Goal: Find specific page/section: Find specific page/section

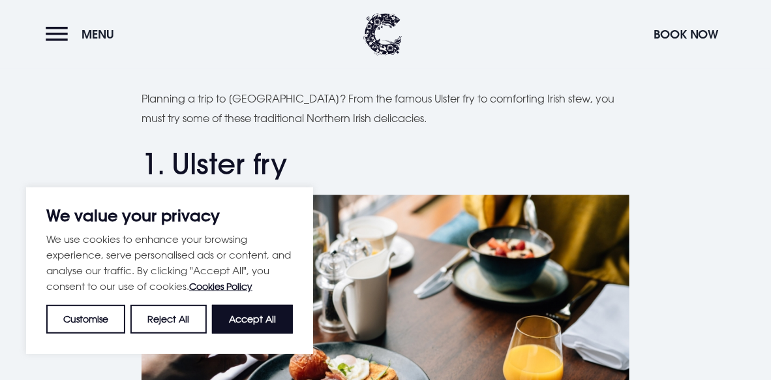
scroll to position [522, 0]
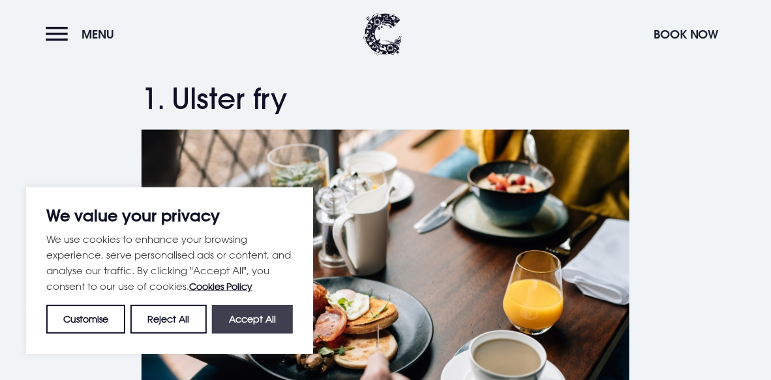
click at [242, 318] on button "Accept All" at bounding box center [252, 319] width 81 height 29
checkbox input "true"
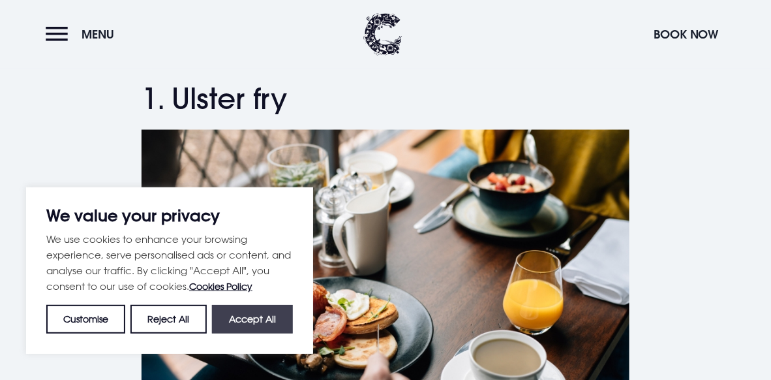
checkbox input "true"
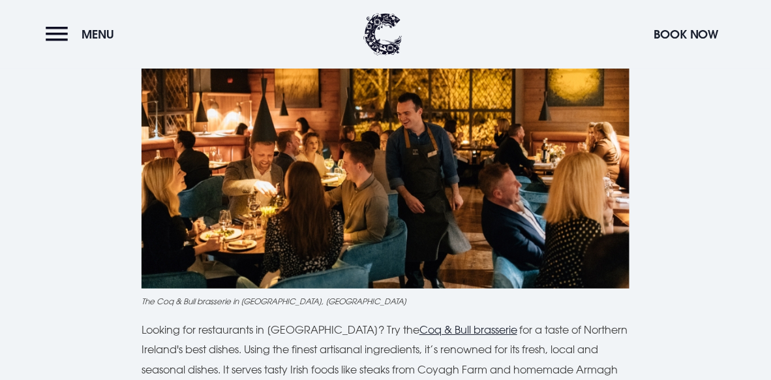
scroll to position [3981, 0]
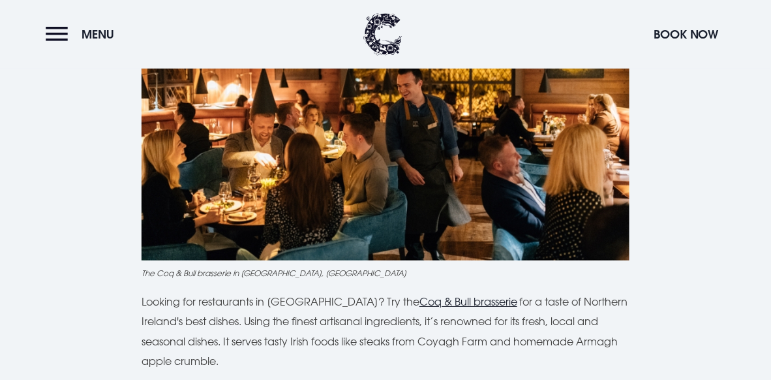
click at [452, 295] on u "Coq & Bull brasserie" at bounding box center [469, 301] width 98 height 13
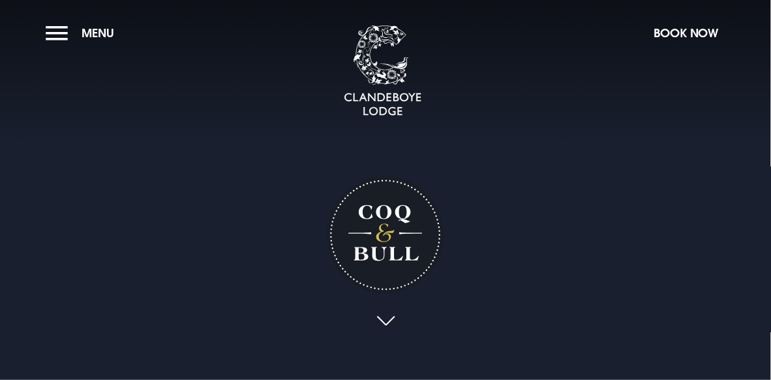
click at [388, 316] on link at bounding box center [386, 321] width 30 height 29
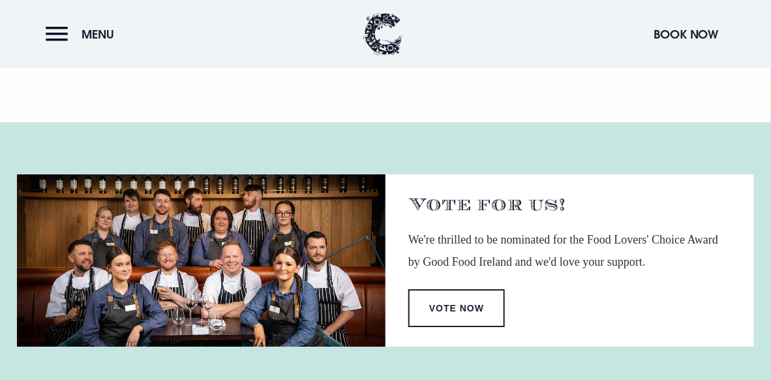
scroll to position [1162, 0]
